Goal: Task Accomplishment & Management: Use online tool/utility

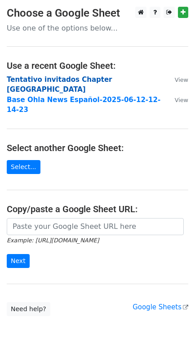
click at [39, 78] on strong "Tentativo invitados Chapter Panamá" at bounding box center [60, 85] width 106 height 18
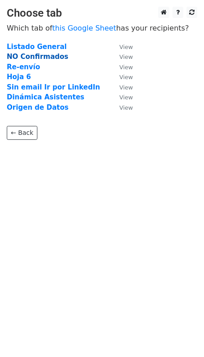
click at [39, 55] on strong "NO Confirmados" at bounding box center [38, 57] width 62 height 8
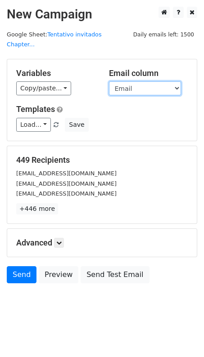
click at [172, 81] on select "Anfitrión Nombre Apellido Cargo Empresa Email Email Definido Teléfono (Opcional…" at bounding box center [145, 88] width 72 height 14
select select "Email Definido"
click at [109, 81] on select "Anfitrión Nombre Apellido Cargo Empresa Email Email Definido Teléfono (Opcional…" at bounding box center [145, 88] width 72 height 14
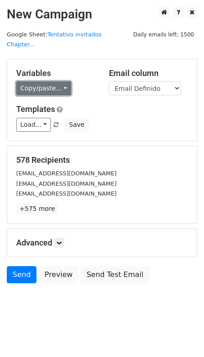
click at [61, 81] on link "Copy/paste..." at bounding box center [43, 88] width 55 height 14
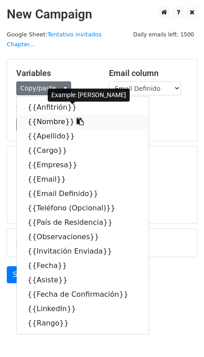
click at [38, 115] on link "{{Nombre}}" at bounding box center [83, 122] width 132 height 14
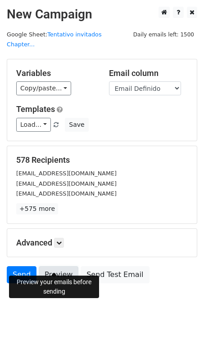
click at [54, 266] on link "Preview" at bounding box center [59, 274] width 40 height 17
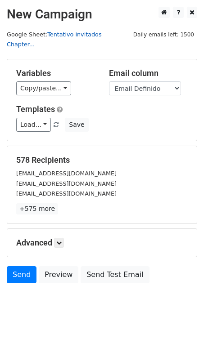
click at [95, 35] on link "Tentativo invitados Chapter..." at bounding box center [54, 39] width 95 height 17
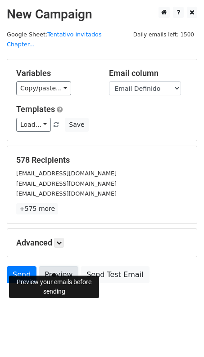
click at [55, 266] on link "Preview" at bounding box center [59, 274] width 40 height 17
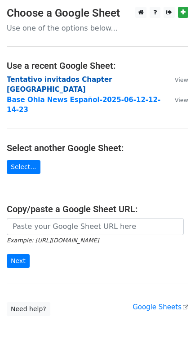
click at [77, 78] on strong "Tentativo invitados Chapter [GEOGRAPHIC_DATA]" at bounding box center [60, 85] width 106 height 18
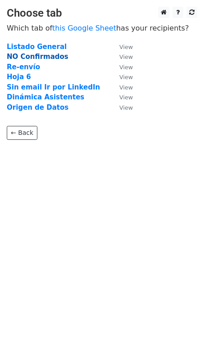
click at [30, 59] on strong "NO Confirmados" at bounding box center [38, 57] width 62 height 8
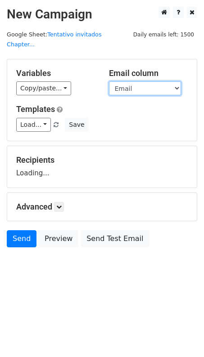
click at [152, 81] on select "Anfitrión Nombre Apellido Cargo Empresa Email Email Definido Teléfono (Opcional…" at bounding box center [145, 88] width 72 height 14
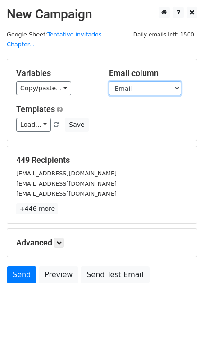
click at [138, 81] on select "Anfitrión Nombre Apellido Cargo Empresa Email Email Definido Teléfono (Opcional…" at bounding box center [145, 88] width 72 height 14
select select "Email Definido"
click at [109, 81] on select "Anfitrión Nombre Apellido Cargo Empresa Email Email Definido Teléfono (Opcional…" at bounding box center [145, 88] width 72 height 14
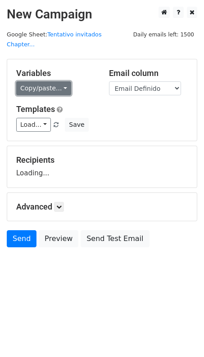
click at [61, 81] on link "Copy/paste..." at bounding box center [43, 88] width 55 height 14
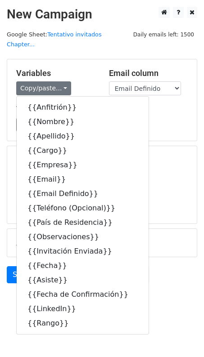
click at [169, 118] on div "Load... No templates saved Save" at bounding box center [101, 125] width 185 height 14
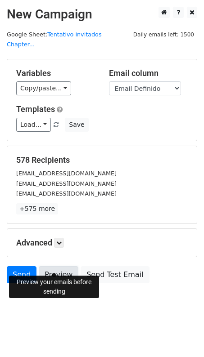
click at [52, 268] on link "Preview" at bounding box center [59, 274] width 40 height 17
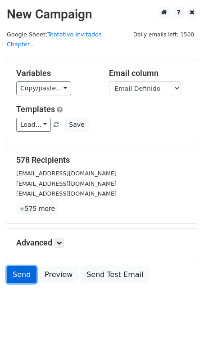
click at [24, 266] on link "Send" at bounding box center [22, 274] width 30 height 17
